Goal: Task Accomplishment & Management: Manage account settings

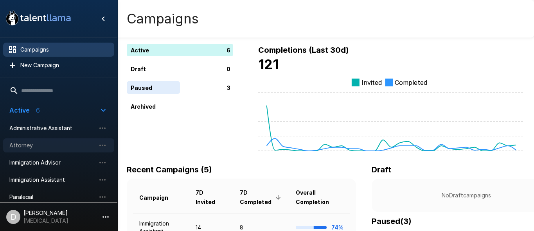
click at [69, 150] on div "Attorney" at bounding box center [58, 146] width 111 height 14
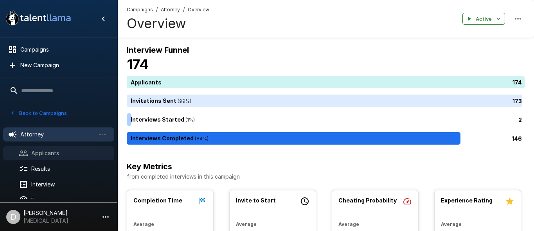
click at [65, 159] on div "Applicants" at bounding box center [58, 153] width 111 height 14
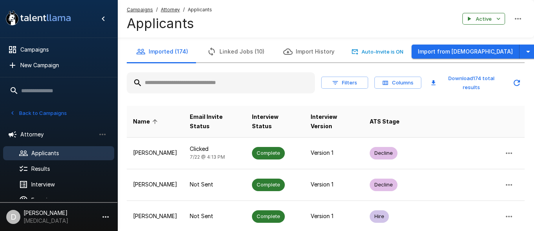
click at [189, 89] on input "text" at bounding box center [221, 83] width 188 height 14
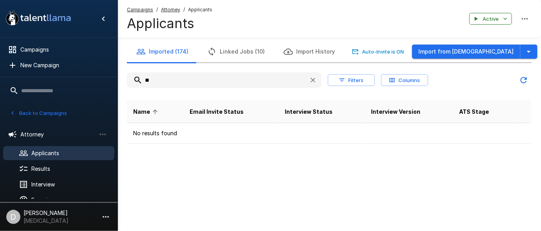
type input "*"
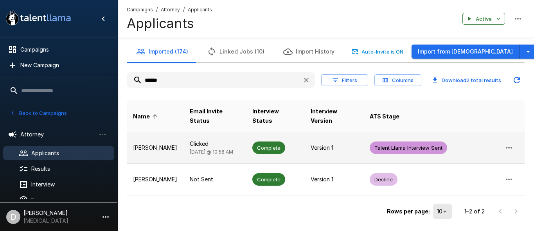
type input "******"
click at [161, 132] on td "[PERSON_NAME]" at bounding box center [155, 148] width 57 height 32
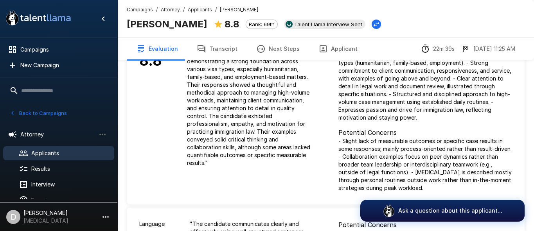
scroll to position [39, 0]
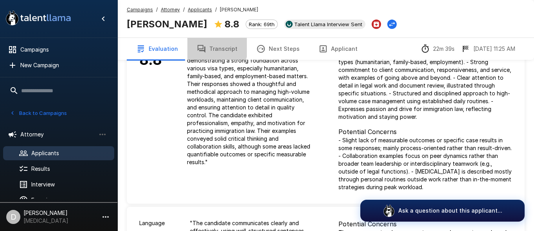
click at [206, 46] on button "Transcript" at bounding box center [216, 49] width 59 height 22
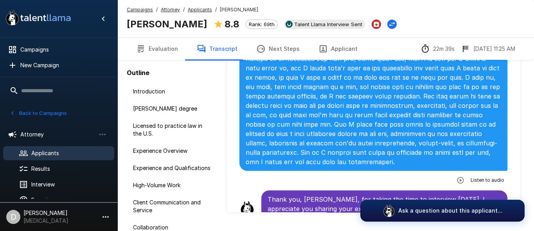
scroll to position [2992, 0]
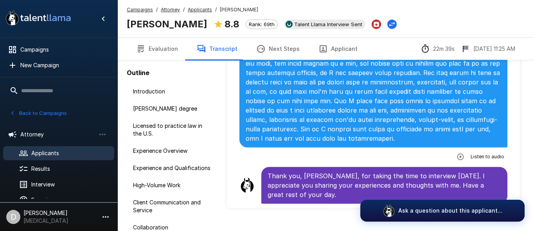
scroll to position [58, 0]
